Goal: Task Accomplishment & Management: Use online tool/utility

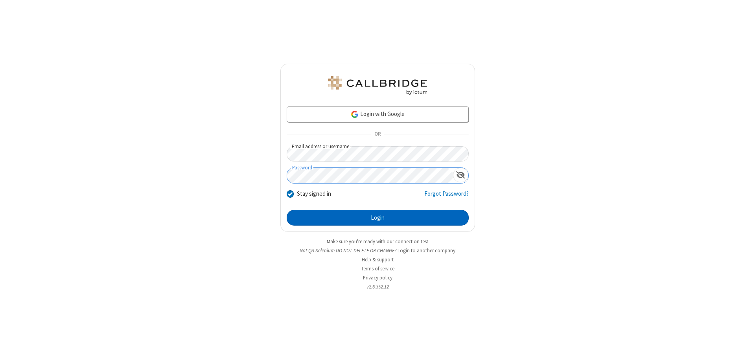
click at [377, 218] on button "Login" at bounding box center [378, 218] width 182 height 16
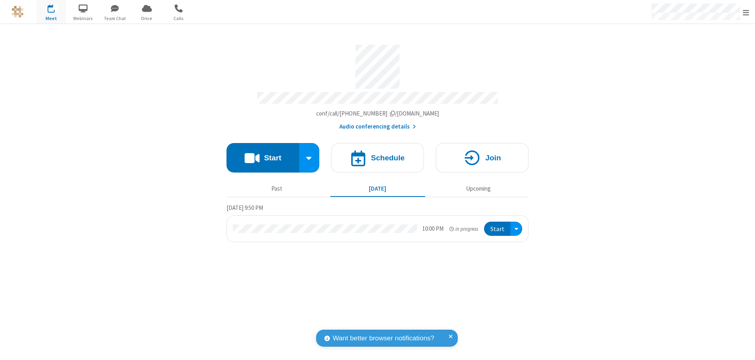
click at [263, 154] on button "Start" at bounding box center [262, 157] width 73 height 29
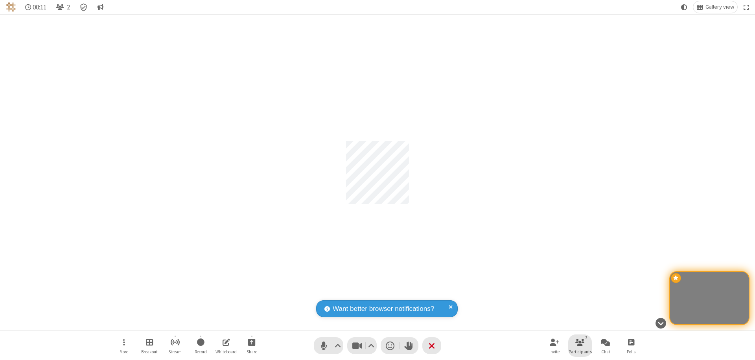
click at [580, 351] on span "Participants" at bounding box center [579, 351] width 23 height 5
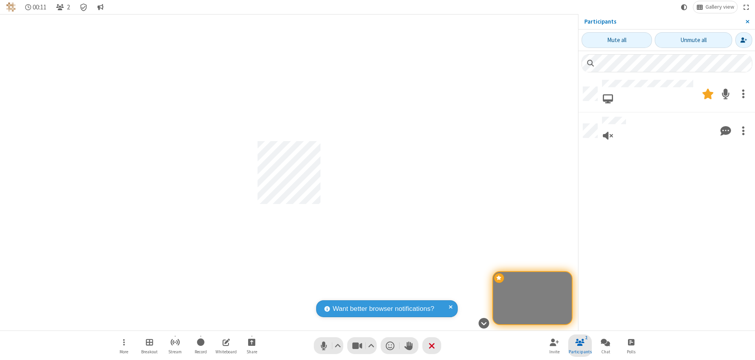
click at [747, 22] on span "Close sidebar" at bounding box center [747, 21] width 4 height 6
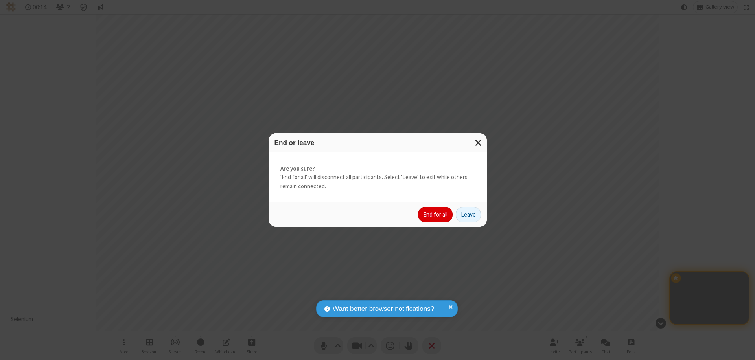
click at [436, 215] on button "End for all" at bounding box center [435, 215] width 35 height 16
